Goal: Information Seeking & Learning: Learn about a topic

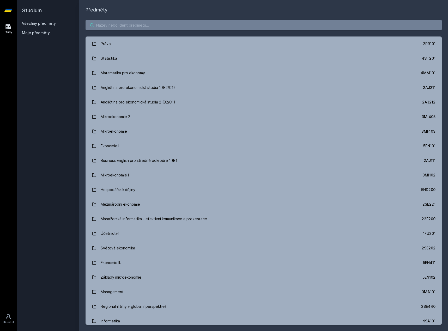
click at [112, 27] on input "search" at bounding box center [264, 25] width 356 height 10
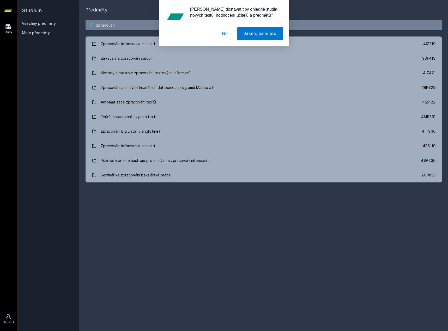
type input "zpracovani"
click at [227, 34] on button "Ne" at bounding box center [225, 33] width 19 height 13
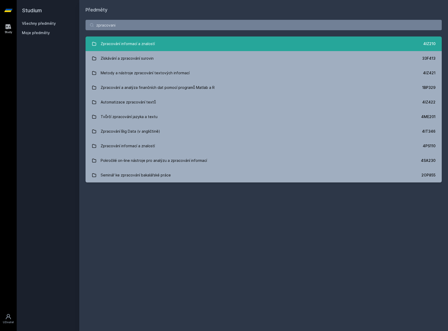
click at [166, 45] on link "Zpracování informací a znalostí 4IZ210" at bounding box center [264, 44] width 356 height 15
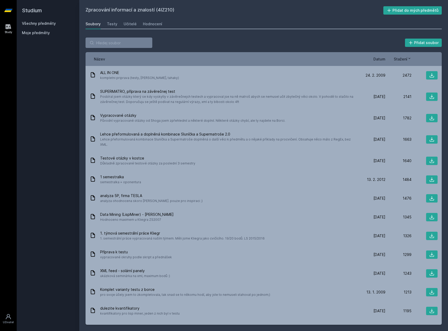
click at [381, 54] on div "Název Datum Stažení" at bounding box center [264, 59] width 356 height 14
click at [381, 56] on div "Název Datum Stažení" at bounding box center [264, 59] width 356 height 14
click at [381, 60] on span "Datum" at bounding box center [380, 58] width 12 height 5
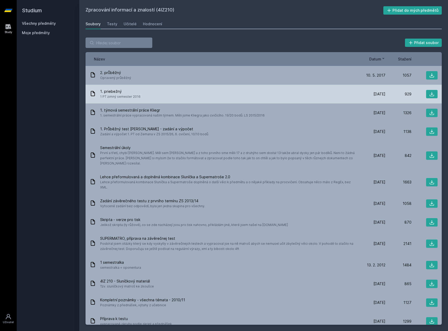
click at [154, 92] on div "1. priebežný 1 PT zimný semester 2016" at bounding box center [225, 94] width 270 height 10
click at [422, 94] on div at bounding box center [425, 94] width 26 height 8
click at [435, 96] on div "1. priebežný 1 PT zimný semester 2016 [DATE] [DATE] 929" at bounding box center [264, 94] width 356 height 19
click at [430, 94] on icon at bounding box center [432, 94] width 5 height 5
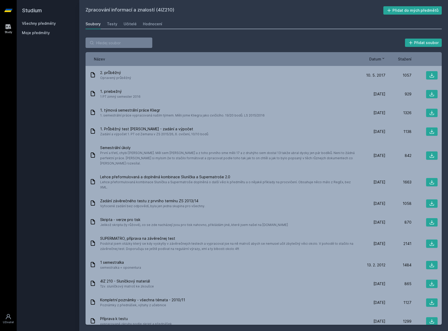
click at [41, 21] on div "Všechny předměty" at bounding box center [48, 23] width 52 height 5
click at [61, 21] on h2 "Studium" at bounding box center [48, 10] width 52 height 21
click at [47, 23] on link "Všechny předměty" at bounding box center [39, 23] width 34 height 4
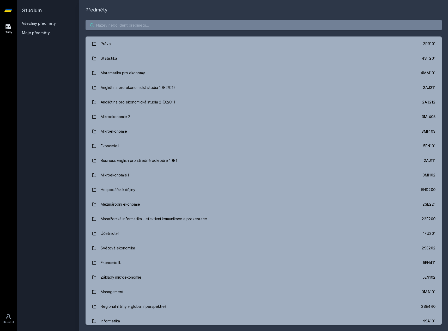
click at [120, 22] on input "search" at bounding box center [264, 25] width 356 height 10
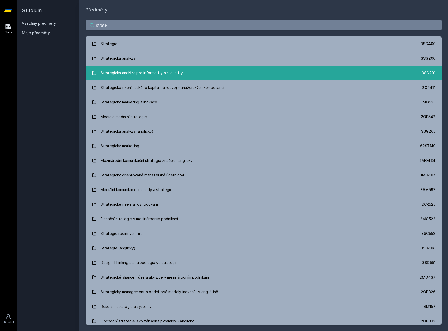
type input "strate"
click at [163, 71] on div "Strategická analýza pro informatiky a statistiky" at bounding box center [142, 73] width 82 height 10
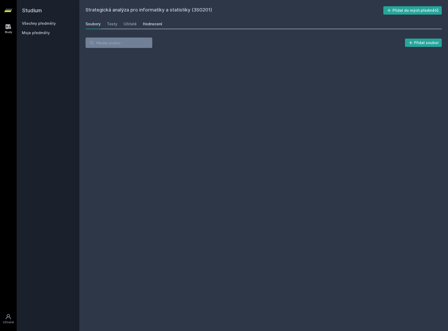
click at [148, 26] on div "Hodnocení" at bounding box center [152, 23] width 19 height 5
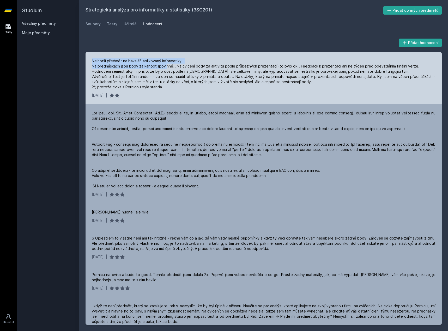
drag, startPoint x: 93, startPoint y: 61, endPoint x: 166, endPoint y: 64, distance: 73.4
click at [166, 64] on div "Nejhorší předmět na bakaláři aplikovaný informatiky. Na přednáškách jsou body z…" at bounding box center [264, 73] width 344 height 31
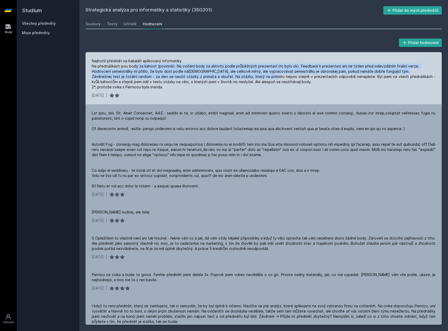
drag, startPoint x: 133, startPoint y: 69, endPoint x: 297, endPoint y: 75, distance: 163.8
click at [297, 75] on div "Nejhorší předmět na bakaláři aplikovaný informatiky. Na přednáškách jsou body z…" at bounding box center [264, 73] width 344 height 31
